Goal: Navigation & Orientation: Understand site structure

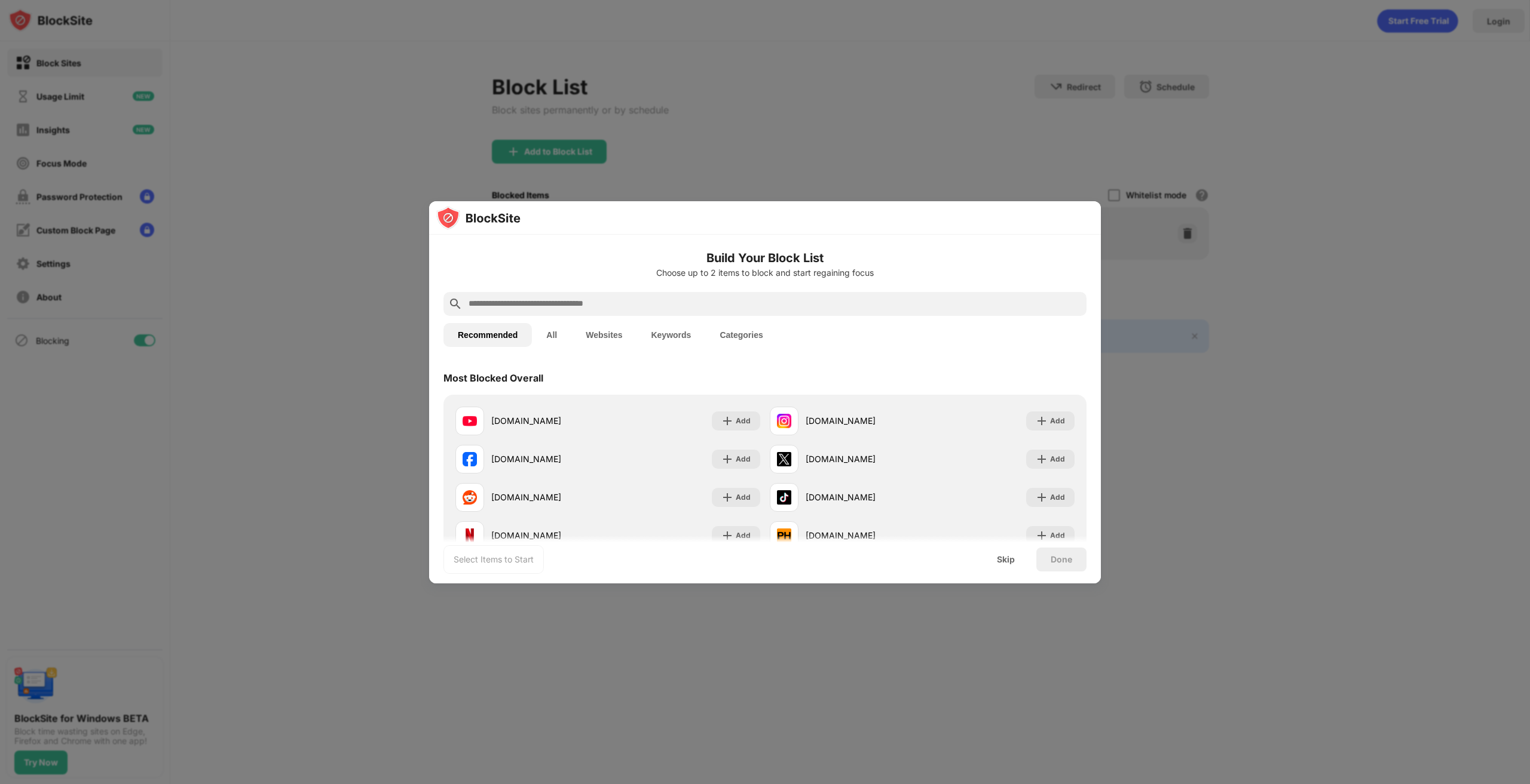
click at [988, 343] on div "Recommended All Websites Keywords Categories" at bounding box center [764, 335] width 643 height 38
click at [988, 130] on div at bounding box center [765, 392] width 1530 height 784
click at [1312, 410] on div at bounding box center [765, 392] width 1530 height 784
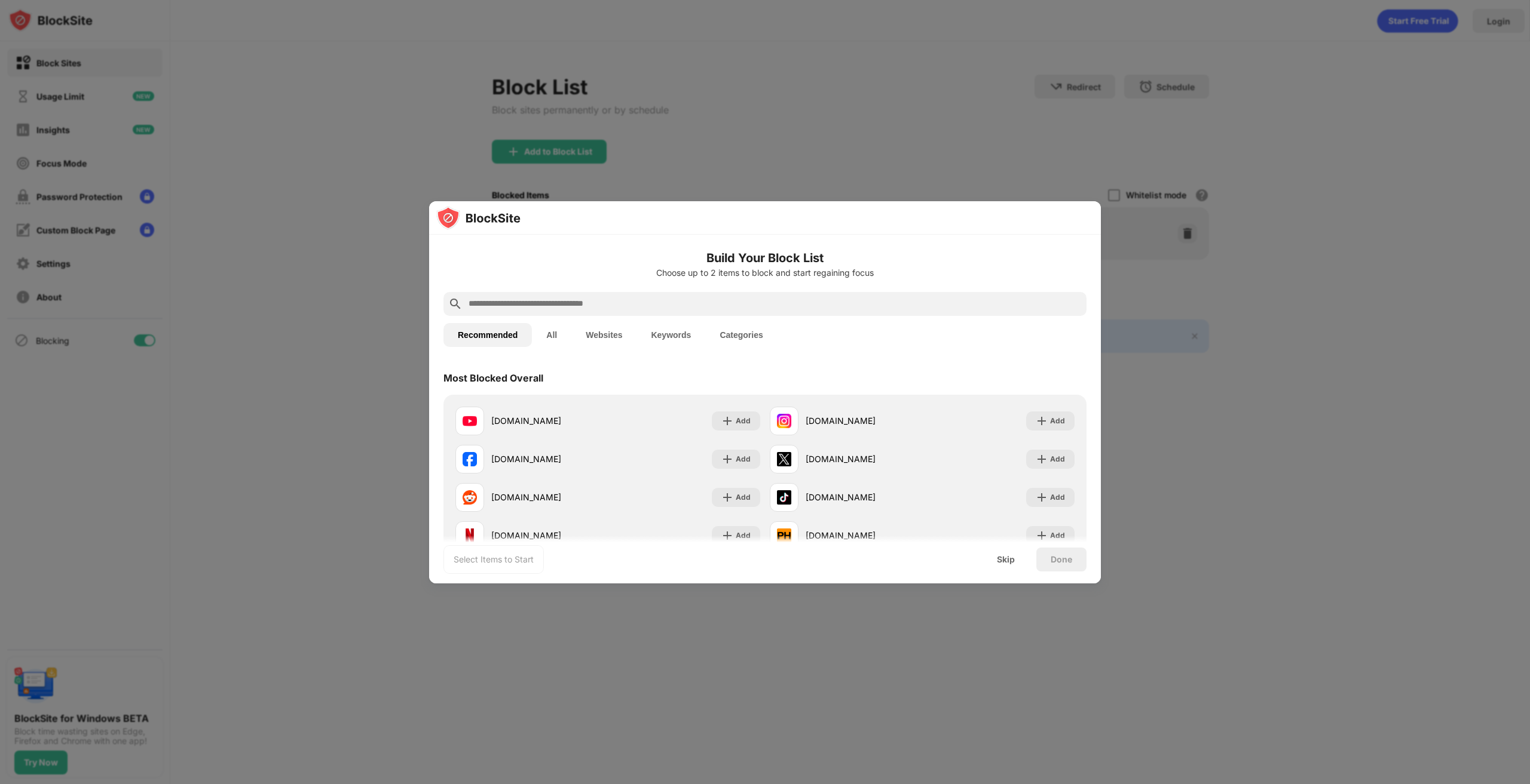
click at [1171, 113] on div at bounding box center [765, 392] width 1530 height 784
click at [826, 140] on div at bounding box center [765, 392] width 1530 height 784
